Goal: Ask a question

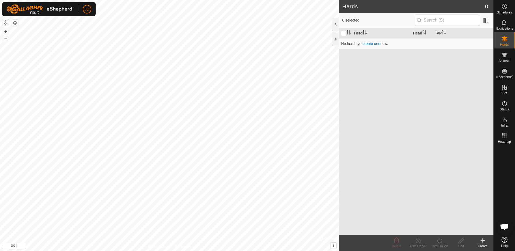
click at [18, 21] on button "button" at bounding box center [15, 23] width 6 height 6
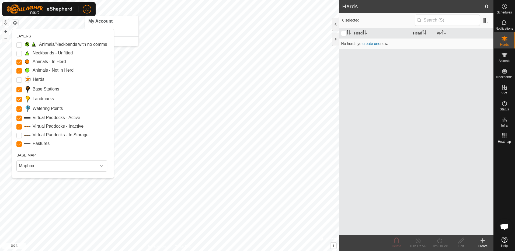
click at [87, 9] on span "JD" at bounding box center [87, 9] width 5 height 6
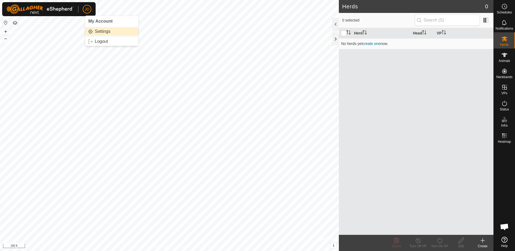
click at [102, 30] on link "Settings" at bounding box center [111, 31] width 53 height 9
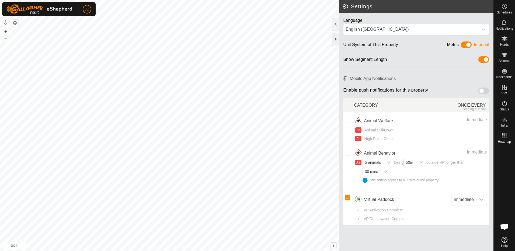
click at [336, 40] on div at bounding box center [336, 39] width 6 height 13
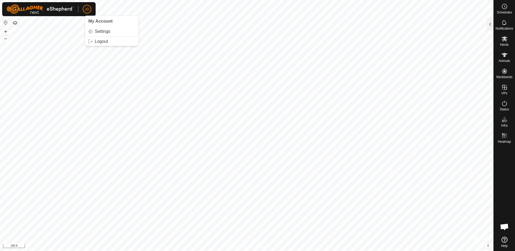
click at [84, 10] on p-avatar "JD" at bounding box center [87, 9] width 9 height 9
click at [14, 23] on button "button" at bounding box center [15, 23] width 6 height 6
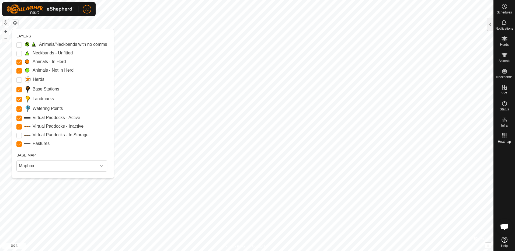
click at [6, 22] on button "button" at bounding box center [5, 22] width 6 height 6
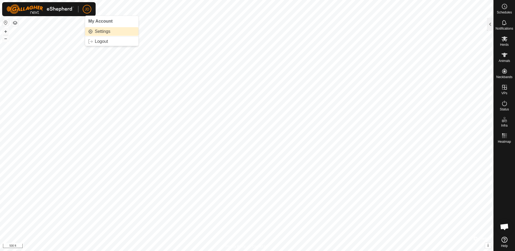
click at [95, 31] on link "Settings" at bounding box center [111, 31] width 53 height 9
click at [15, 24] on button "button" at bounding box center [15, 23] width 6 height 6
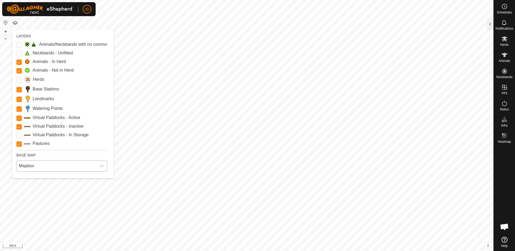
click at [103, 167] on icon "dropdown trigger" at bounding box center [101, 166] width 4 height 4
click at [33, 178] on li "Azure" at bounding box center [63, 178] width 92 height 11
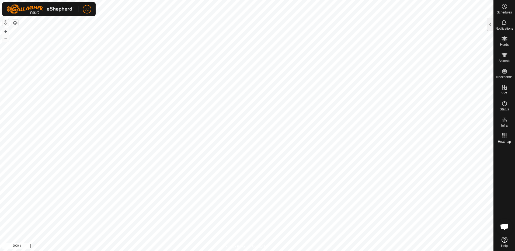
click at [16, 22] on button "button" at bounding box center [15, 23] width 6 height 6
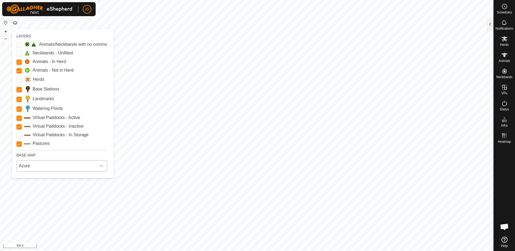
click at [104, 165] on icon "dropdown trigger" at bounding box center [101, 166] width 4 height 4
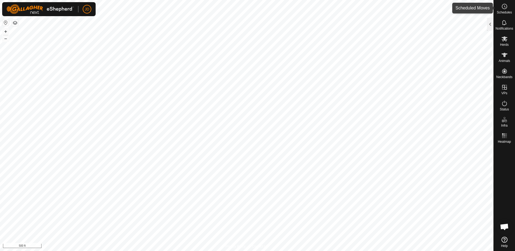
click at [507, 5] on circle at bounding box center [505, 6] width 5 height 5
click at [503, 8] on icon at bounding box center [505, 6] width 6 height 6
click at [500, 8] on div "Schedules" at bounding box center [504, 8] width 21 height 16
click at [505, 238] on icon at bounding box center [505, 240] width 6 height 6
click at [501, 227] on span "Open chat" at bounding box center [504, 228] width 9 height 8
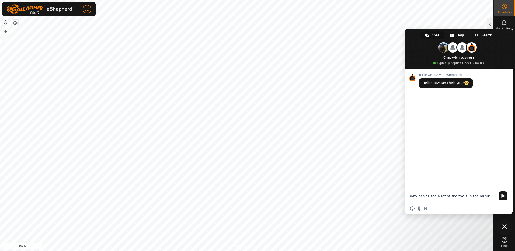
type textarea "why can't i see a lot of the tools in the minues"
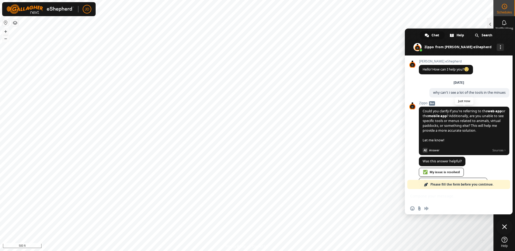
scroll to position [24, 0]
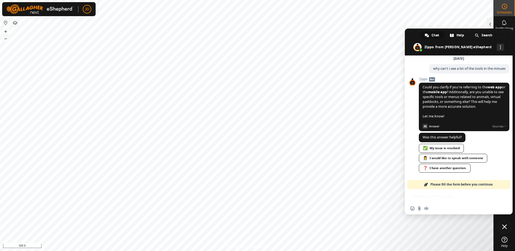
click at [505, 39] on span at bounding box center [459, 42] width 108 height 27
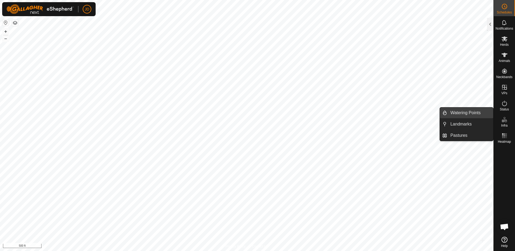
click at [481, 114] on link "Watering Points" at bounding box center [471, 113] width 46 height 11
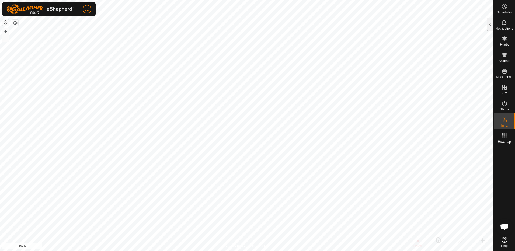
click at [503, 227] on span "Open chat" at bounding box center [504, 228] width 9 height 8
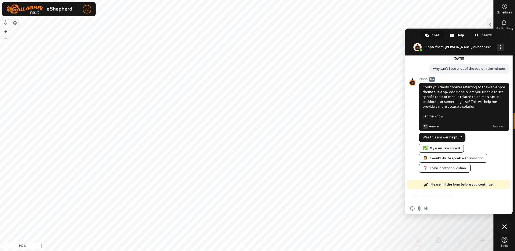
click at [426, 147] on span "✅" at bounding box center [425, 148] width 5 height 4
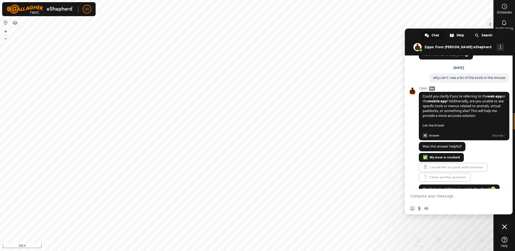
scroll to position [26, 0]
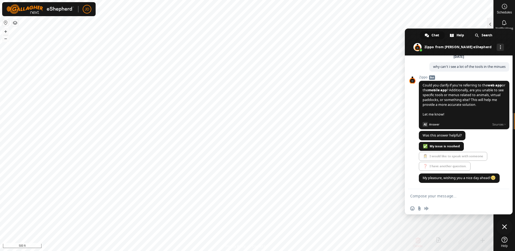
click at [433, 154] on span "✅ My issue is resolved 👩‍⚕️ I would like to speak with someone ❓ I have another…" at bounding box center [464, 157] width 91 height 30
type textarea "i can't add water points"
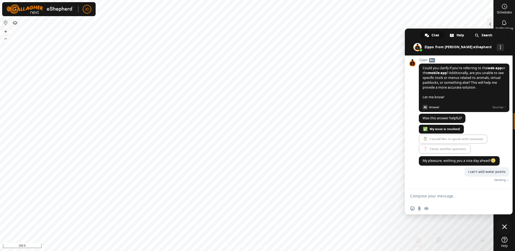
scroll to position [39, 0]
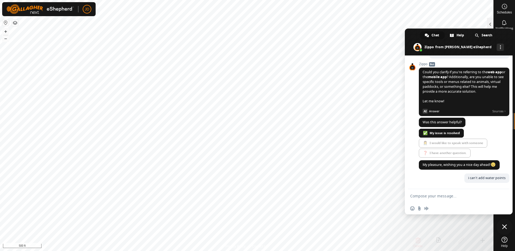
click at [425, 132] on span "✅ My issue is resolved 👩‍⚕️ I would like to speak with someone ❓ I have another…" at bounding box center [464, 144] width 91 height 30
click at [429, 141] on span "✅ My issue is resolved 👩‍⚕️ I would like to speak with someone ❓ I have another…" at bounding box center [464, 144] width 91 height 30
click at [429, 142] on span "✅ My issue is resolved 👩‍⚕️ I would like to speak with someone ❓ I have another…" at bounding box center [464, 144] width 91 height 30
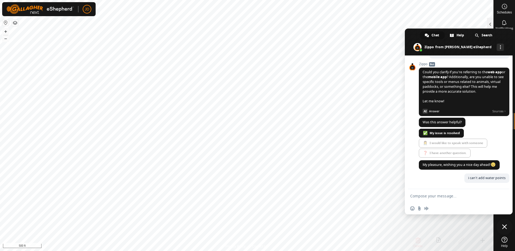
click at [506, 227] on span "Close chat" at bounding box center [505, 227] width 5 height 5
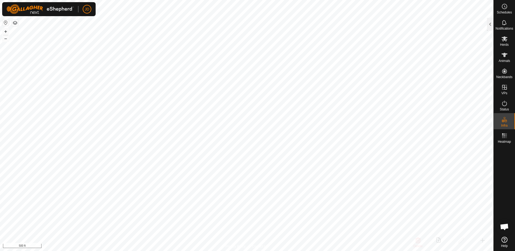
click at [504, 226] on span "Open chat" at bounding box center [504, 228] width 9 height 8
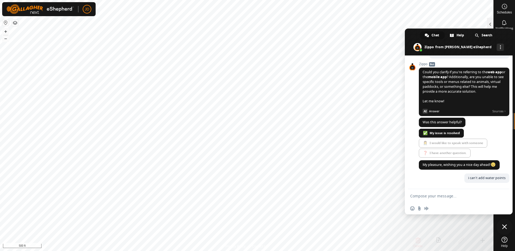
click at [504, 226] on span "Close chat" at bounding box center [505, 227] width 5 height 5
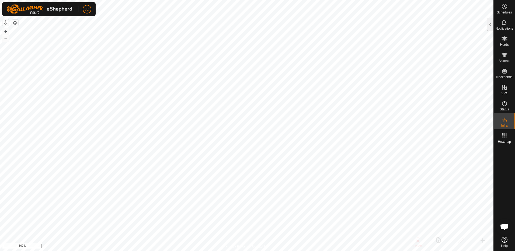
click at [504, 226] on span "Open chat" at bounding box center [504, 228] width 9 height 8
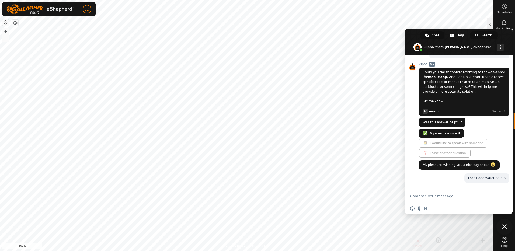
click at [480, 34] on div "Search" at bounding box center [484, 35] width 28 height 8
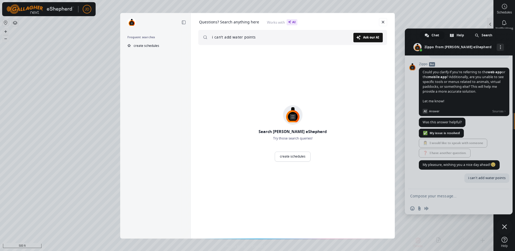
type input "i can't add water points"
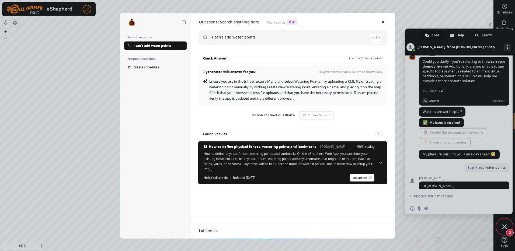
scroll to position [106, 0]
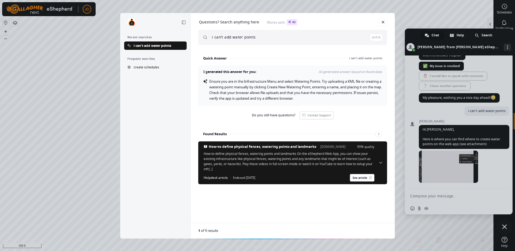
click at [466, 163] on div "Collapse sidebar Recent searches i can't add water points Frequent searches cre…" at bounding box center [257, 125] width 515 height 251
click at [439, 178] on div "Collapse sidebar Recent searches i can't add water points Frequent searches cre…" at bounding box center [257, 125] width 515 height 251
click at [358, 178] on link "See article" at bounding box center [362, 178] width 25 height 8
